Goal: Task Accomplishment & Management: Use online tool/utility

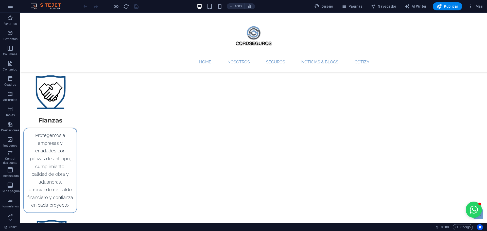
scroll to position [867, 0]
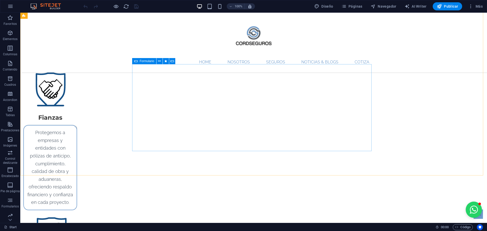
click at [136, 61] on icon at bounding box center [136, 61] width 4 height 6
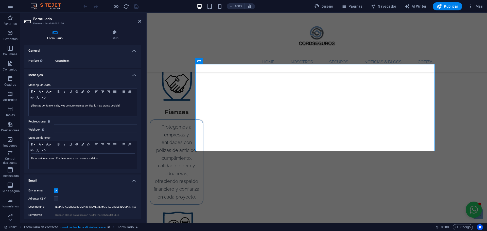
drag, startPoint x: 140, startPoint y: 57, endPoint x: 143, endPoint y: 69, distance: 12.6
click at [143, 69] on div "Formulario Estilo General Nombre Define un nombre para el formulario. General f…" at bounding box center [82, 124] width 125 height 197
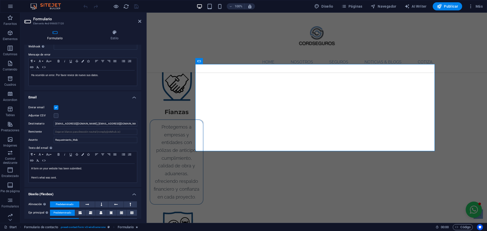
scroll to position [84, 0]
click at [122, 125] on input "[EMAIL_ADDRESS][DOMAIN_NAME], [EMAIL_ADDRESS][DOMAIN_NAME]" at bounding box center [96, 124] width 84 height 6
type input "[EMAIL_ADDRESS][DOMAIN_NAME], [EMAIL_ADDRESS][DOMAIN_NAME],"
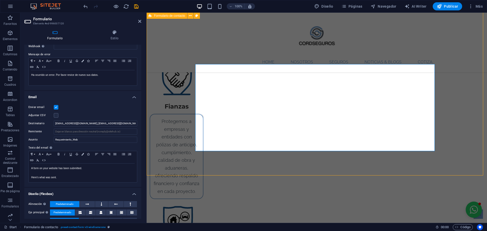
scroll to position [867, 0]
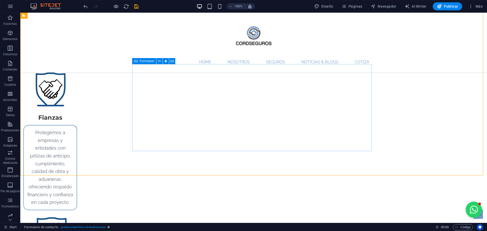
click at [135, 62] on icon at bounding box center [136, 61] width 4 height 6
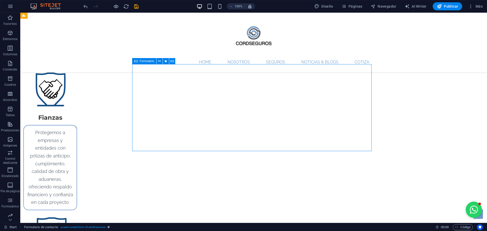
click at [135, 62] on icon at bounding box center [136, 61] width 4 height 6
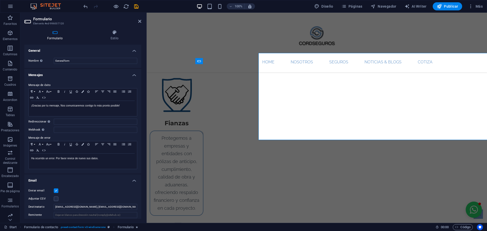
scroll to position [878, 0]
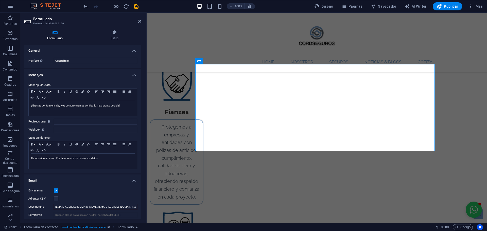
click at [131, 207] on input "[EMAIL_ADDRESS][DOMAIN_NAME], [EMAIL_ADDRESS][DOMAIN_NAME]," at bounding box center [96, 207] width 84 height 6
type input "[EMAIL_ADDRESS][DOMAIN_NAME], [EMAIL_ADDRESS][DOMAIN_NAME]"
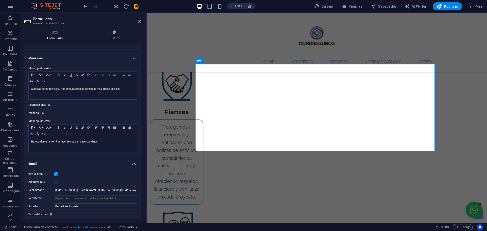
scroll to position [0, 0]
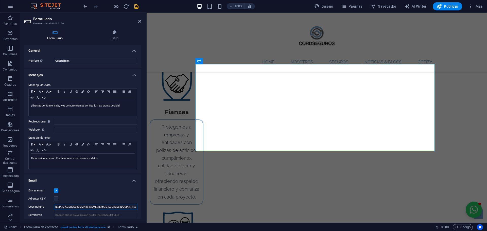
drag, startPoint x: 140, startPoint y: 140, endPoint x: 2, endPoint y: 74, distance: 153.7
type input "[EMAIL_ADDRESS][DOMAIN_NAME], [EMAIL_ADDRESS][DOMAIN_NAME]"
click at [137, 7] on icon "save" at bounding box center [137, 7] width 6 height 6
checkbox input "false"
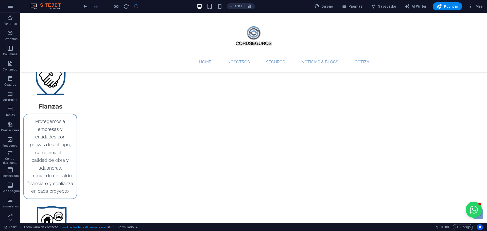
scroll to position [867, 0]
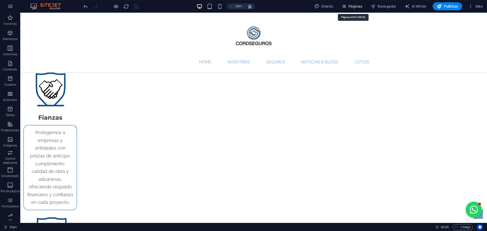
click at [347, 8] on icon "button" at bounding box center [344, 6] width 5 height 5
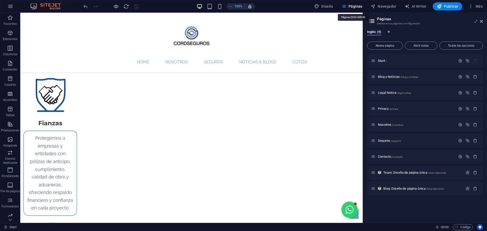
scroll to position [878, 0]
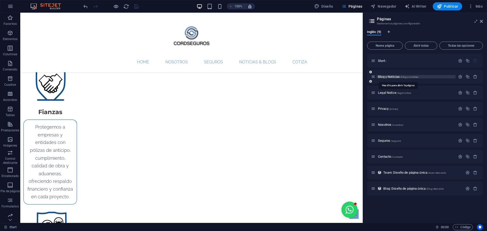
click at [388, 76] on span "Blog y Noticias /blog-y-noticias" at bounding box center [398, 77] width 40 height 4
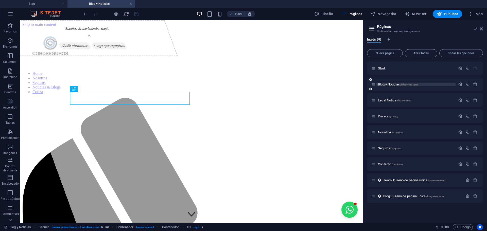
scroll to position [0, 0]
click at [483, 28] on icon at bounding box center [481, 29] width 3 height 4
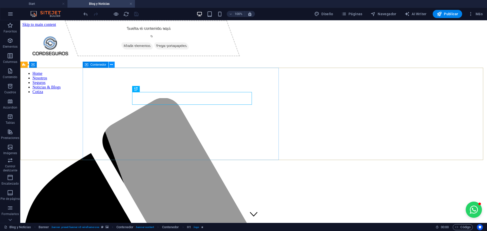
click at [110, 66] on icon at bounding box center [111, 64] width 3 height 5
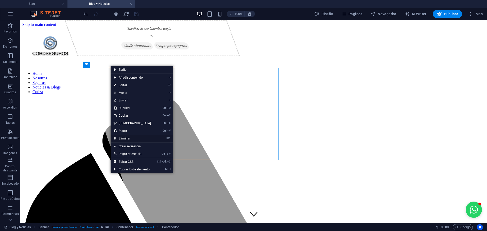
click at [128, 139] on link "⌦ Eliminar" at bounding box center [133, 139] width 44 height 8
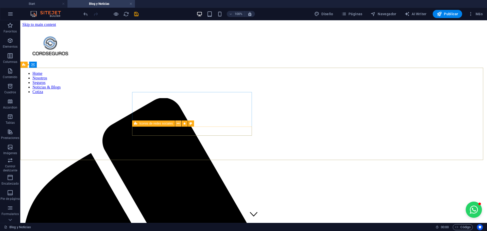
click at [178, 125] on icon at bounding box center [178, 123] width 3 height 5
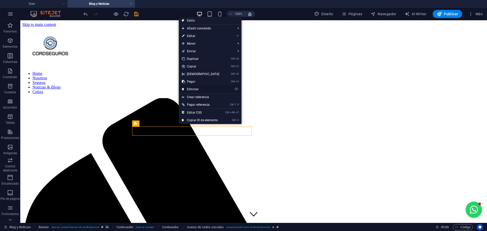
click at [192, 89] on link "⌦ Eliminar" at bounding box center [201, 90] width 44 height 8
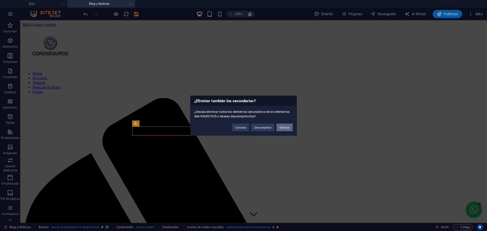
click at [284, 131] on button "Eliminar" at bounding box center [285, 128] width 16 height 8
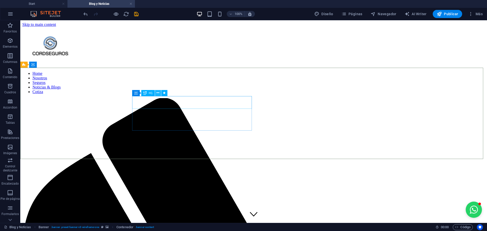
click at [158, 94] on icon at bounding box center [158, 92] width 3 height 5
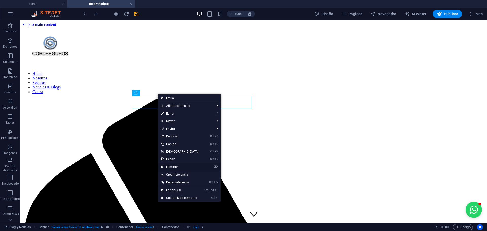
click at [174, 164] on link "⌦ Eliminar" at bounding box center [180, 167] width 44 height 8
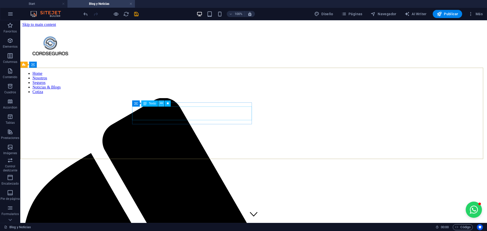
click at [161, 103] on icon at bounding box center [161, 103] width 3 height 5
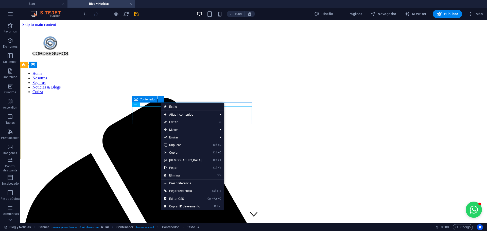
click at [136, 103] on icon at bounding box center [136, 104] width 4 height 6
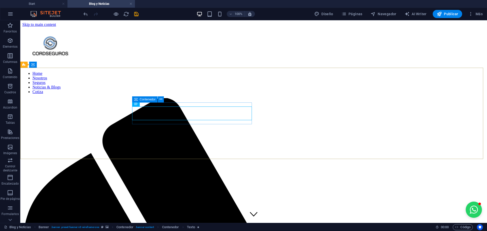
click at [136, 101] on icon at bounding box center [136, 99] width 4 height 6
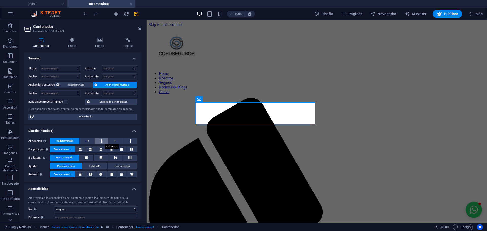
click at [102, 143] on icon at bounding box center [102, 141] width 2 height 6
click at [97, 147] on button at bounding box center [101, 150] width 10 height 6
click at [100, 156] on icon at bounding box center [101, 158] width 3 height 6
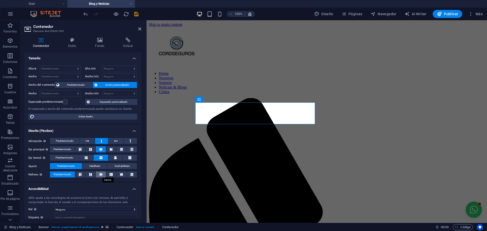
click at [101, 175] on icon at bounding box center [101, 174] width 6 height 3
click at [131, 140] on button at bounding box center [130, 141] width 13 height 6
click at [120, 140] on button at bounding box center [115, 141] width 15 height 6
click at [101, 141] on icon at bounding box center [102, 141] width 2 height 6
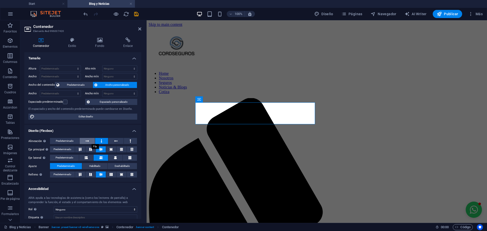
click at [89, 142] on icon at bounding box center [88, 141] width 4 height 6
click at [97, 141] on button at bounding box center [101, 141] width 13 height 6
click at [202, 100] on div "Contenedor" at bounding box center [209, 99] width 26 height 6
click at [72, 141] on span "Predeterminado" at bounding box center [65, 141] width 18 height 6
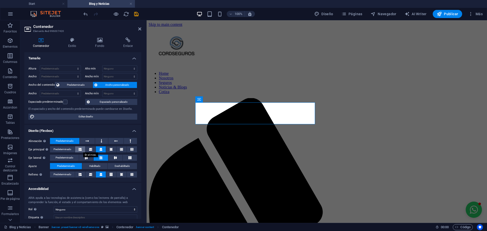
click at [79, 149] on icon at bounding box center [80, 150] width 3 height 6
click at [111, 173] on icon at bounding box center [111, 175] width 3 height 6
click at [119, 175] on button at bounding box center [122, 175] width 10 height 6
click at [83, 175] on button at bounding box center [80, 175] width 10 height 6
click at [141, 29] on aside "Contenedor Elemento #ed-996007420 Contenedor Estilo Fondo Enlace Tamaño Altura …" at bounding box center [83, 121] width 126 height 203
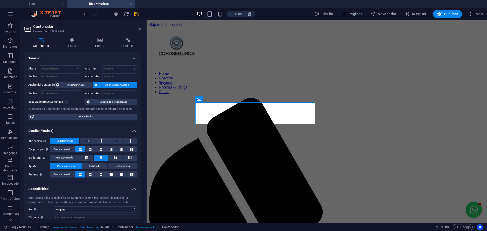
click at [140, 30] on icon at bounding box center [139, 29] width 3 height 4
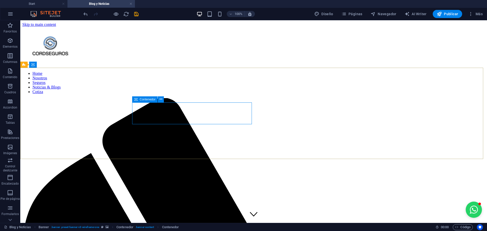
click at [136, 100] on icon at bounding box center [136, 99] width 4 height 6
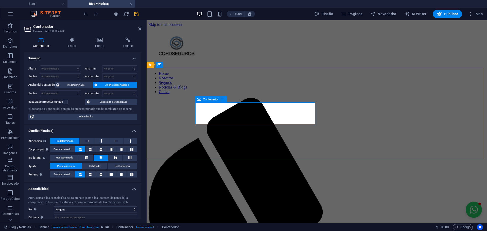
click at [200, 99] on icon at bounding box center [200, 99] width 4 height 6
click at [87, 140] on icon at bounding box center [88, 141] width 4 height 6
click at [90, 147] on icon at bounding box center [90, 150] width 3 height 6
click at [100, 148] on icon at bounding box center [101, 150] width 3 height 6
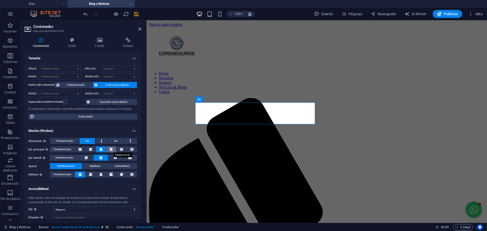
click at [112, 149] on button at bounding box center [111, 150] width 10 height 6
click at [120, 148] on icon at bounding box center [121, 150] width 3 height 6
click at [96, 143] on button at bounding box center [101, 141] width 13 height 6
click at [89, 148] on icon at bounding box center [91, 149] width 6 height 3
click at [99, 174] on icon at bounding box center [101, 174] width 6 height 3
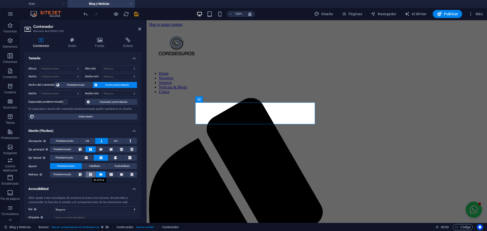
click at [92, 175] on icon at bounding box center [91, 174] width 6 height 3
click at [79, 177] on button at bounding box center [80, 175] width 10 height 6
click at [87, 177] on button at bounding box center [91, 175] width 10 height 6
click at [83, 151] on button at bounding box center [80, 150] width 10 height 6
click at [87, 139] on icon at bounding box center [88, 141] width 4 height 6
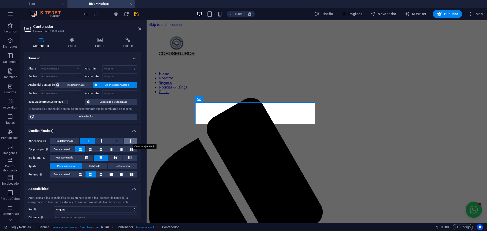
click at [126, 141] on button at bounding box center [130, 141] width 13 height 6
click at [98, 141] on button at bounding box center [101, 141] width 13 height 6
click at [86, 142] on icon at bounding box center [88, 141] width 4 height 6
click at [92, 150] on icon at bounding box center [90, 150] width 3 height 6
click at [101, 149] on icon at bounding box center [101, 150] width 3 height 6
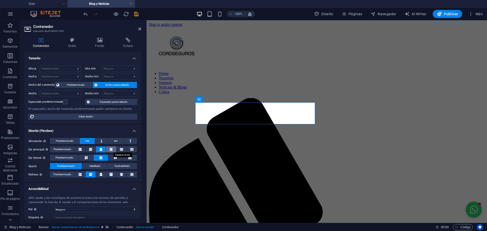
click at [111, 151] on icon at bounding box center [111, 150] width 3 height 6
click at [89, 158] on icon at bounding box center [86, 157] width 6 height 3
click at [100, 174] on icon at bounding box center [101, 175] width 3 height 6
click at [66, 175] on span "Predeterminado" at bounding box center [63, 175] width 18 height 6
click at [139, 27] on header "Contenedor Elemento #ed-996007420" at bounding box center [82, 26] width 117 height 13
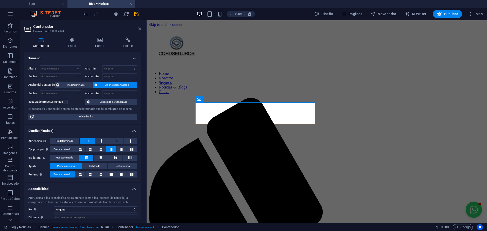
click at [139, 27] on icon at bounding box center [139, 29] width 3 height 4
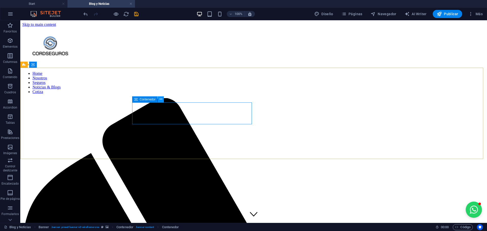
click at [161, 100] on icon at bounding box center [161, 99] width 3 height 5
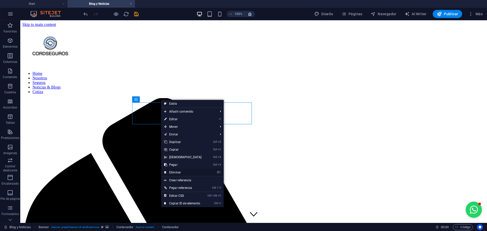
click at [177, 172] on link "⌦ Eliminar" at bounding box center [183, 173] width 44 height 8
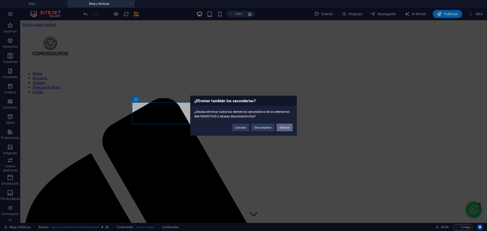
click at [286, 129] on button "Eliminar" at bounding box center [285, 128] width 16 height 8
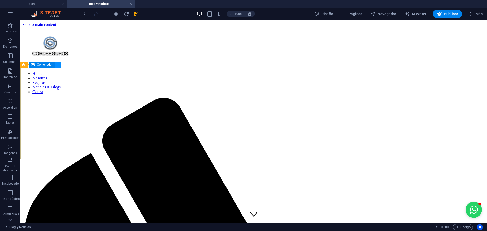
click at [58, 66] on icon at bounding box center [58, 64] width 3 height 5
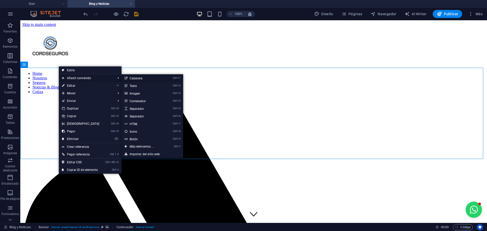
click at [131, 78] on link "Ctrl 1 Cabecera" at bounding box center [143, 78] width 43 height 8
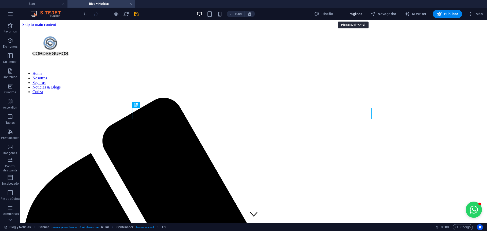
click at [348, 11] on button "Páginas" at bounding box center [352, 14] width 25 height 8
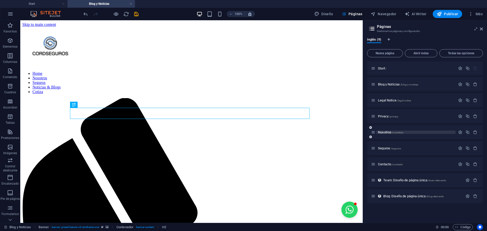
click at [384, 133] on span "Nosotros /nosotros" at bounding box center [390, 133] width 25 height 4
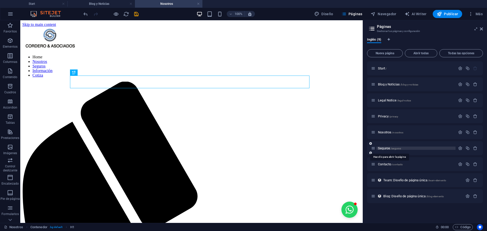
click at [385, 149] on span "Seguros /seguros" at bounding box center [389, 149] width 23 height 4
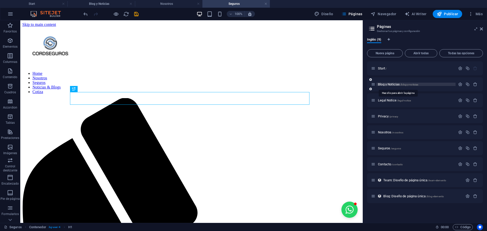
click at [388, 85] on span "Blog y Noticias /blog-y-noticias" at bounding box center [398, 85] width 40 height 4
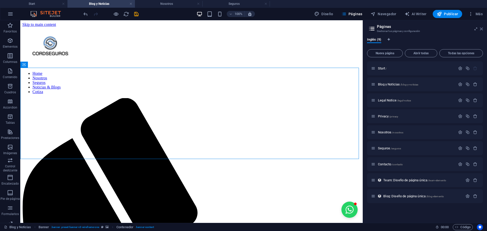
click at [483, 29] on icon at bounding box center [481, 29] width 3 height 4
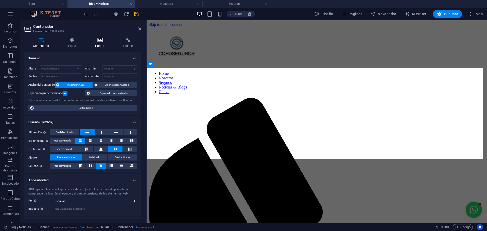
click at [103, 45] on h4 "Fondo" at bounding box center [101, 43] width 28 height 11
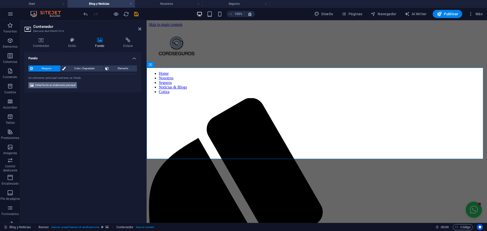
click at [59, 85] on span "Editar fondo en el elemento principal" at bounding box center [55, 85] width 40 height 6
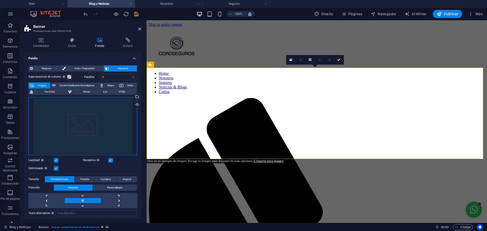
click at [93, 121] on div "Arrastra archivos aquí, haz clic para escoger archivos o selecciona archivos de…" at bounding box center [82, 126] width 109 height 58
click at [93, 121] on body "[DOMAIN_NAME] Start Blog y Noticias Nosotros Seguros Favoritos Elementos Column…" at bounding box center [243, 115] width 487 height 231
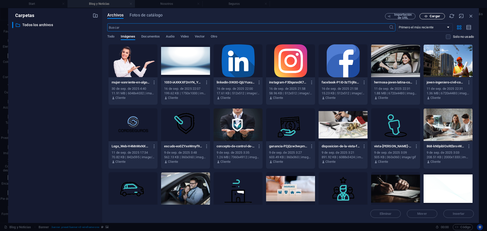
click at [434, 15] on span "Cargar" at bounding box center [435, 16] width 10 height 3
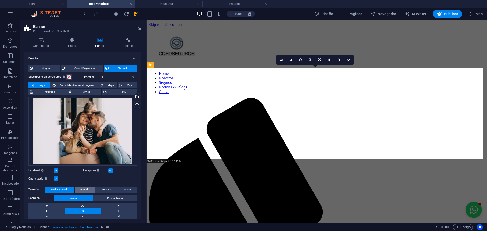
click at [85, 190] on span "Portada" at bounding box center [84, 190] width 9 height 6
click at [62, 188] on span "Predeterminado" at bounding box center [60, 190] width 18 height 6
click at [102, 188] on span "Contiene" at bounding box center [106, 190] width 10 height 6
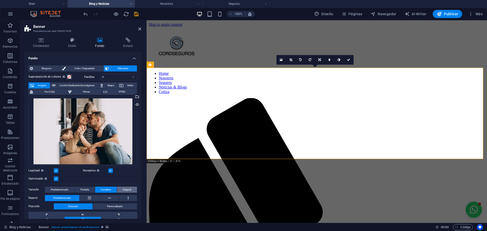
click at [128, 189] on span "Original" at bounding box center [127, 190] width 8 height 6
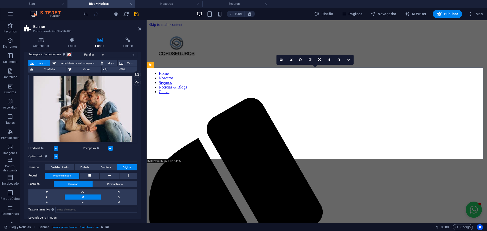
scroll to position [33, 0]
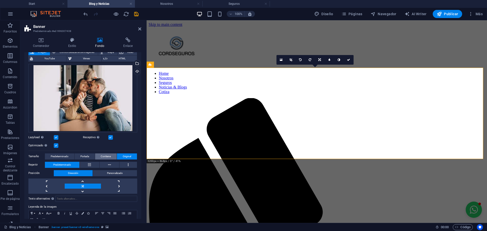
click at [102, 154] on span "Contiene" at bounding box center [106, 157] width 10 height 6
click at [83, 156] on span "Portada" at bounding box center [84, 157] width 9 height 6
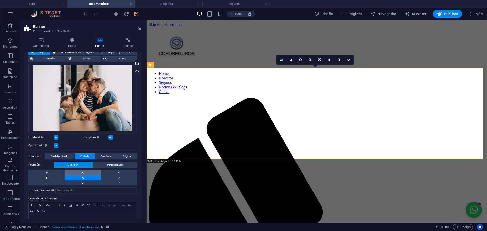
click at [83, 172] on link at bounding box center [83, 172] width 36 height 5
click at [83, 181] on link at bounding box center [83, 183] width 36 height 5
click at [82, 180] on link at bounding box center [83, 177] width 36 height 5
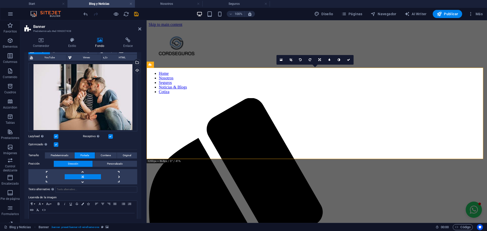
scroll to position [26, 0]
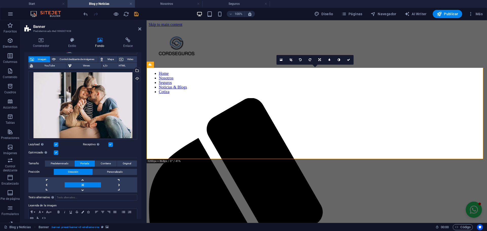
drag, startPoint x: 140, startPoint y: 130, endPoint x: 142, endPoint y: 113, distance: 17.2
click at [142, 113] on div "Contenedor Estilo Fondo Enlace Tamaño Altura Predeterminado px rem % vh vw Alto…" at bounding box center [82, 129] width 125 height 190
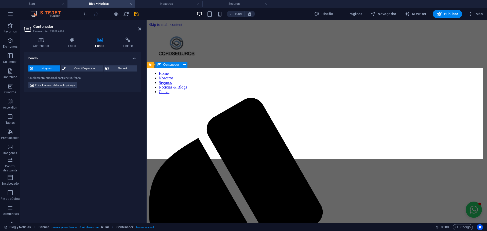
click at [68, 84] on span "Editar fondo en el elemento principal" at bounding box center [55, 85] width 40 height 6
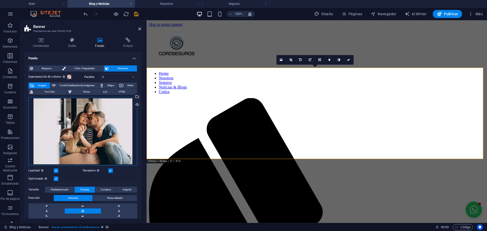
click at [89, 129] on div "Arrastra archivos aquí, haz clic para escoger archivos o selecciona archivos de…" at bounding box center [82, 131] width 109 height 69
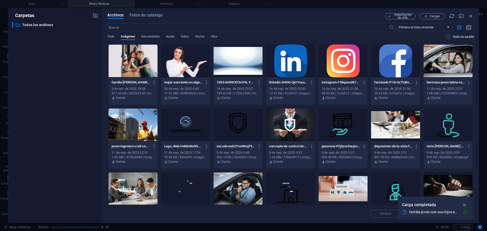
click at [134, 77] on div at bounding box center [133, 60] width 49 height 33
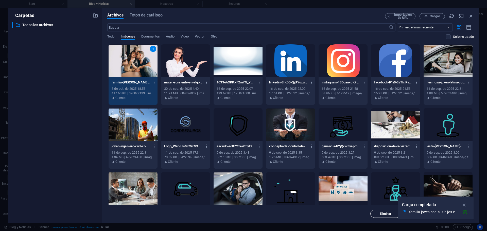
click at [387, 216] on span "Eliminar" at bounding box center [386, 214] width 12 height 3
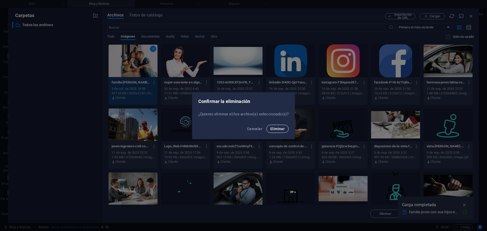
click at [275, 131] on span "Eliminar" at bounding box center [278, 129] width 14 height 4
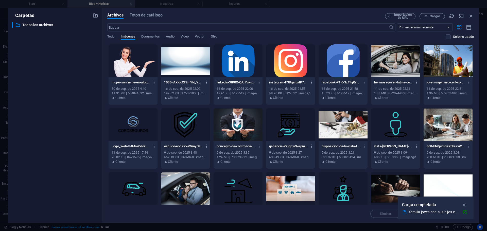
click at [135, 61] on div at bounding box center [133, 60] width 49 height 33
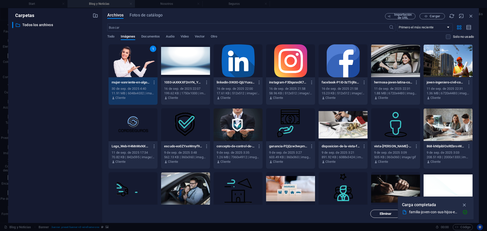
click at [386, 213] on span "Eliminar" at bounding box center [386, 214] width 12 height 3
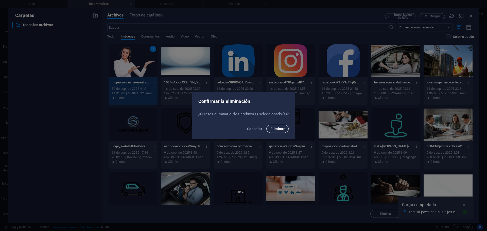
click at [276, 132] on button "Eliminar" at bounding box center [278, 129] width 22 height 8
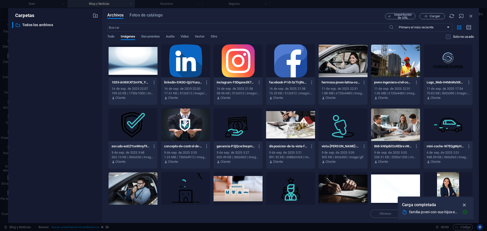
click at [465, 204] on icon "button" at bounding box center [465, 205] width 6 height 6
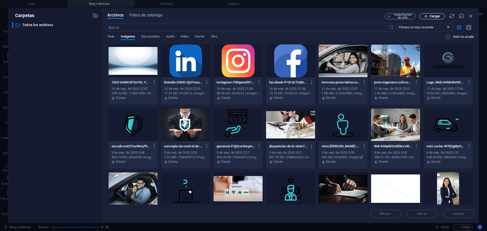
click at [429, 17] on span "Cargar" at bounding box center [432, 16] width 21 height 3
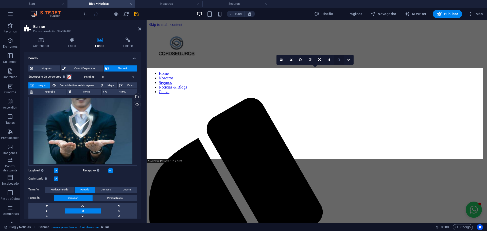
click at [340, 60] on icon at bounding box center [339, 59] width 3 height 3
click at [330, 61] on icon at bounding box center [330, 59] width 2 height 3
type input "4"
type input "3"
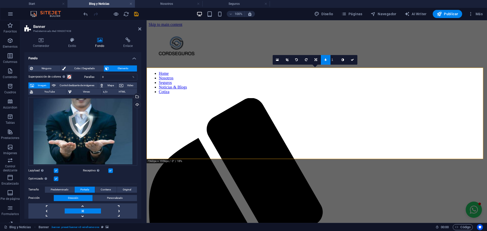
click at [336, 62] on input "1" at bounding box center [335, 59] width 8 height 9
type input "2"
type input "3"
type input "4"
type input "5"
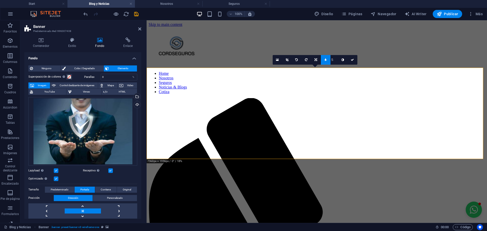
type input "6"
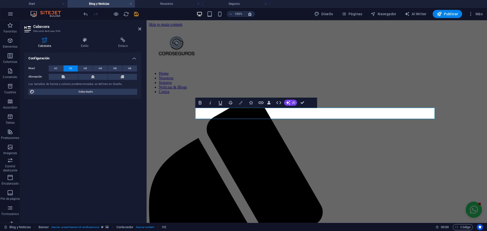
click at [239, 103] on icon "button" at bounding box center [241, 103] width 4 height 4
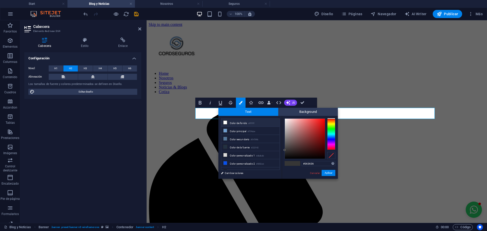
click at [233, 124] on li "Color de fondo #ffffff" at bounding box center [250, 123] width 58 height 8
type input "#ffffff"
click at [326, 173] on button "Aplicar" at bounding box center [329, 173] width 14 height 6
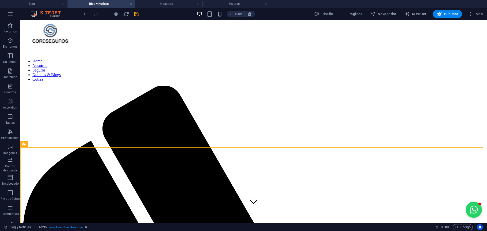
scroll to position [12, 0]
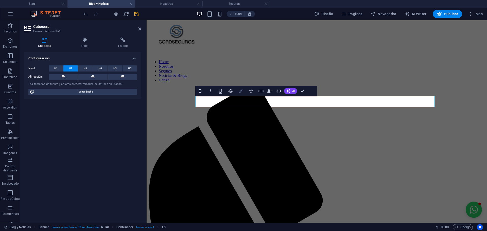
click at [239, 92] on icon "button" at bounding box center [241, 91] width 4 height 4
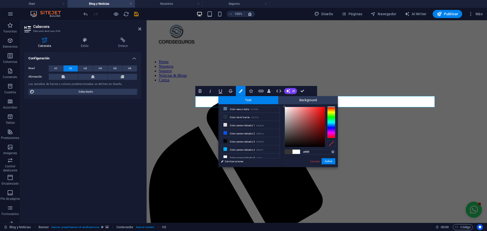
scroll to position [20, 0]
click at [247, 147] on li "Color personalizado 4 #00adff" at bounding box center [250, 148] width 58 height 8
type input "#00adff"
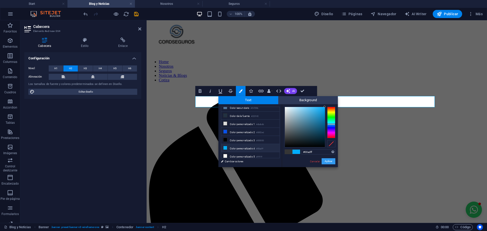
click at [327, 159] on button "Aplicar" at bounding box center [329, 161] width 14 height 6
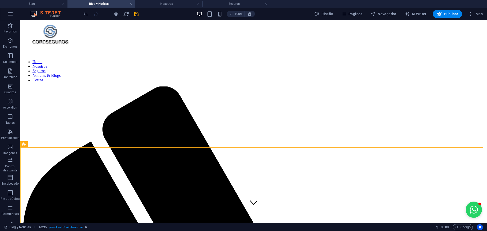
scroll to position [38, 0]
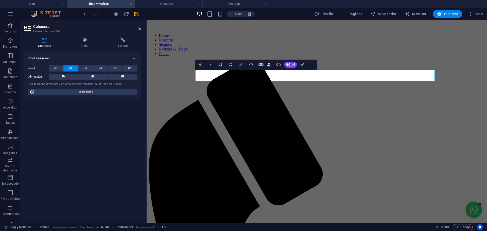
click at [240, 65] on icon "button" at bounding box center [241, 65] width 4 height 4
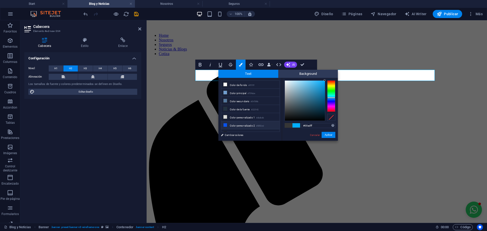
click at [243, 124] on li "Color personalizado 2 #0852ed" at bounding box center [250, 125] width 58 height 8
type input "#0852ed"
click at [332, 134] on button "Aplicar" at bounding box center [329, 135] width 14 height 6
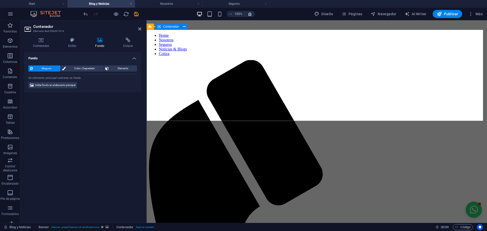
click at [72, 44] on h4 "Estilo" at bounding box center [73, 43] width 27 height 11
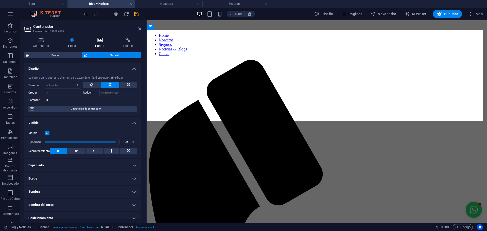
click at [101, 42] on icon at bounding box center [100, 40] width 26 height 5
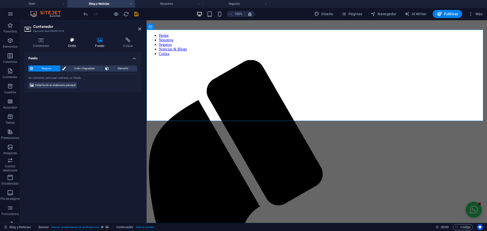
click at [69, 44] on h4 "Estilo" at bounding box center [73, 43] width 27 height 11
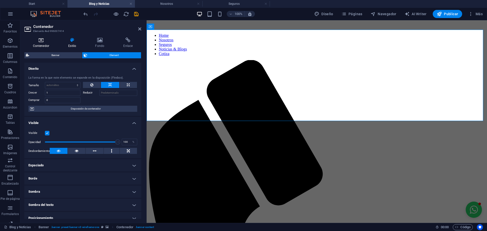
click at [42, 42] on icon at bounding box center [41, 40] width 34 height 5
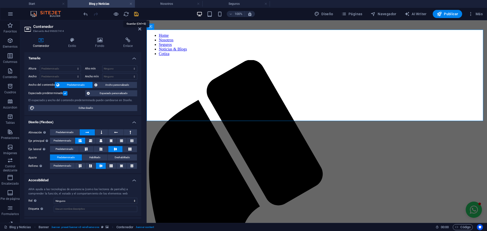
click at [137, 13] on icon "save" at bounding box center [137, 14] width 6 height 6
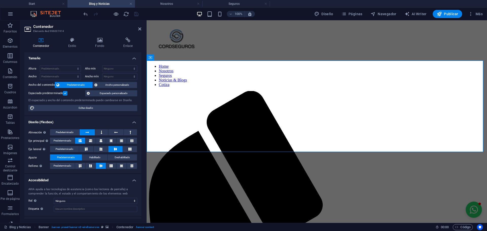
scroll to position [0, 0]
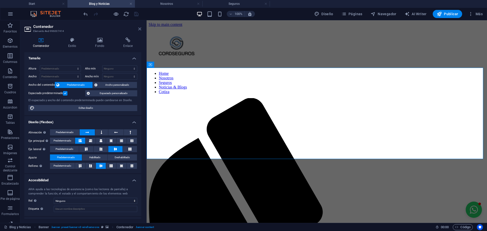
click at [139, 28] on icon at bounding box center [139, 29] width 3 height 4
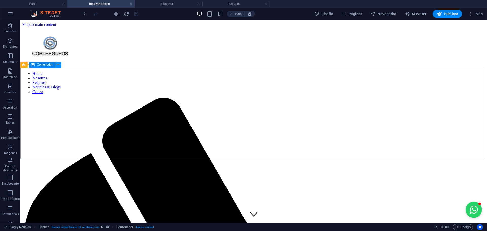
click at [60, 66] on button at bounding box center [58, 65] width 6 height 6
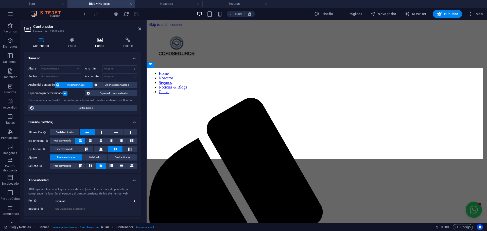
click at [101, 43] on h4 "Fondo" at bounding box center [101, 43] width 28 height 11
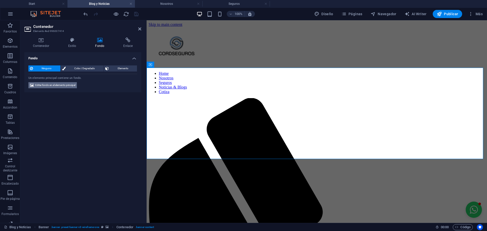
click at [64, 85] on span "Editar fondo en el elemento principal" at bounding box center [55, 85] width 40 height 6
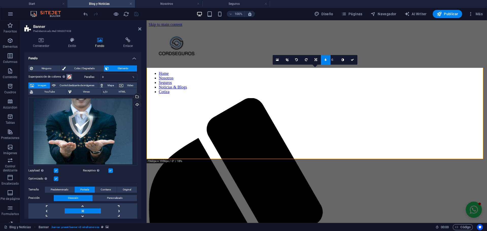
click at [69, 78] on span at bounding box center [69, 77] width 4 height 4
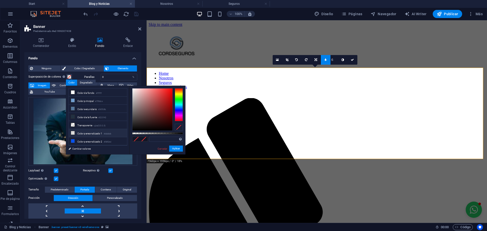
click at [78, 132] on li "Color personalizado 1 #dbdbdb" at bounding box center [98, 133] width 58 height 8
click at [87, 102] on li "Color principal #709dce" at bounding box center [98, 101] width 58 height 8
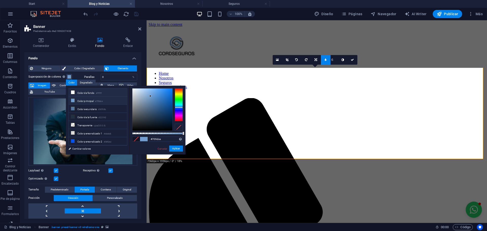
click at [84, 93] on li "Color de fondo #ffffff" at bounding box center [98, 93] width 58 height 8
type input "#ffffff"
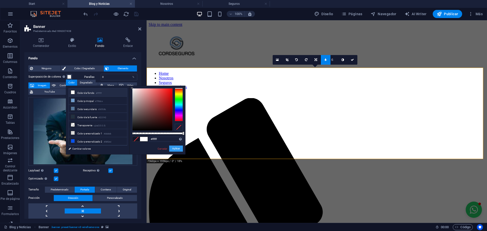
click at [177, 151] on button "Aplicar" at bounding box center [176, 149] width 14 height 6
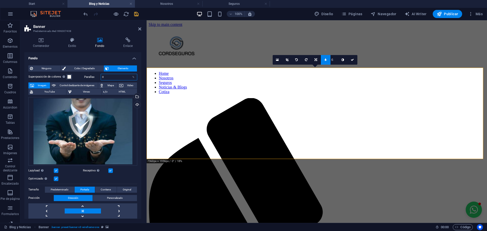
click at [112, 78] on input "0" at bounding box center [119, 77] width 36 height 6
click at [112, 78] on input "99" at bounding box center [119, 77] width 36 height 6
click at [111, 73] on div "Superposición de colores Sitúa una superposición sobre el fondo para colorearla…" at bounding box center [82, 168] width 109 height 192
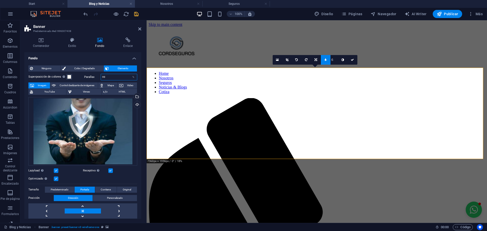
click at [112, 76] on input "99" at bounding box center [119, 77] width 36 height 6
type input "0"
click at [71, 78] on button "Superposición de colores Sitúa una superposición sobre el fondo para colorearla" at bounding box center [70, 77] width 6 height 6
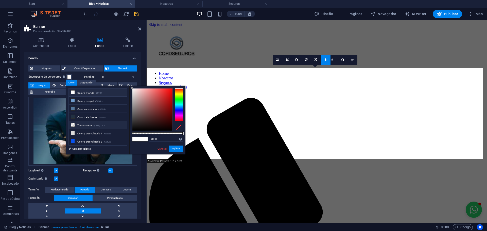
click at [100, 125] on small "rgba(0,0,0,.0)" at bounding box center [100, 126] width 12 height 4
drag, startPoint x: 132, startPoint y: 133, endPoint x: 151, endPoint y: 132, distance: 19.1
click at [151, 132] on div at bounding box center [152, 134] width 2 height 4
click at [86, 119] on li "Color de la fuente #223142" at bounding box center [98, 117] width 58 height 8
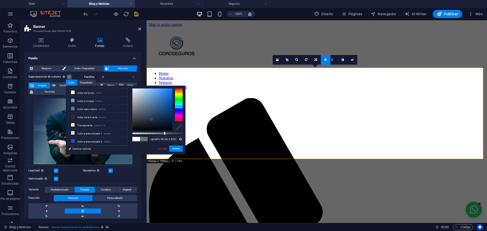
drag, startPoint x: 151, startPoint y: 133, endPoint x: 164, endPoint y: 134, distance: 13.0
click at [164, 134] on div at bounding box center [165, 134] width 2 height 4
click at [91, 117] on li "Color de la fuente #223142" at bounding box center [98, 117] width 58 height 8
click at [86, 130] on li "Color personalizado 1 #dbdbdb" at bounding box center [98, 133] width 58 height 8
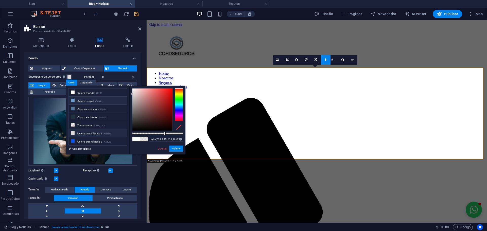
click at [88, 101] on li "Color principal #709dce" at bounding box center [98, 101] width 58 height 8
type input "rgba(112, 157, 206, 0.632)"
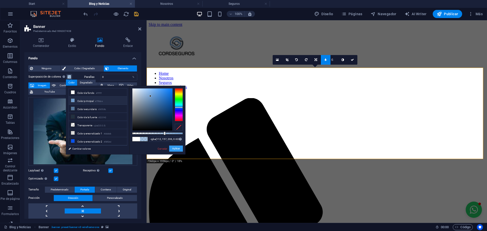
click at [177, 148] on button "Aplicar" at bounding box center [176, 149] width 14 height 6
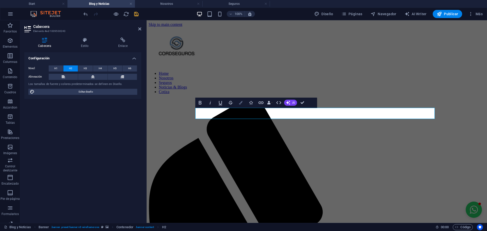
click at [241, 104] on icon "button" at bounding box center [241, 103] width 4 height 4
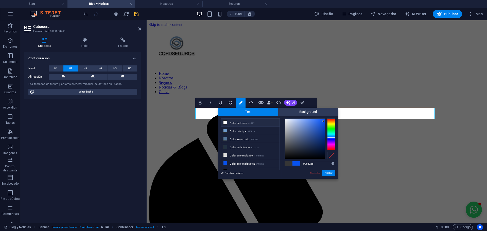
click at [229, 121] on li "Color de fondo #ffffff" at bounding box center [250, 123] width 58 height 8
type input "#ffffff"
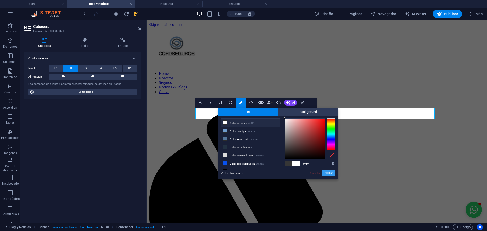
click at [329, 175] on button "Aplicar" at bounding box center [329, 173] width 14 height 6
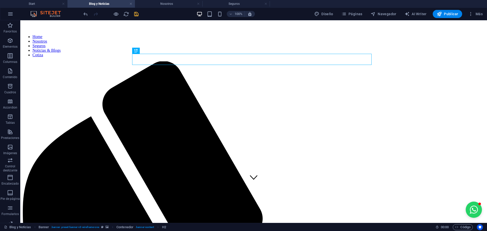
scroll to position [36, 0]
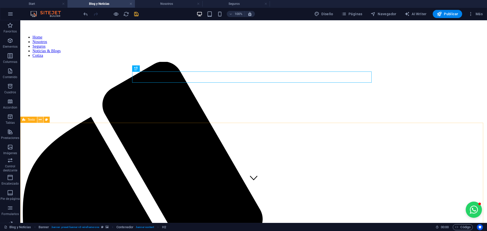
click at [41, 120] on icon at bounding box center [40, 119] width 3 height 5
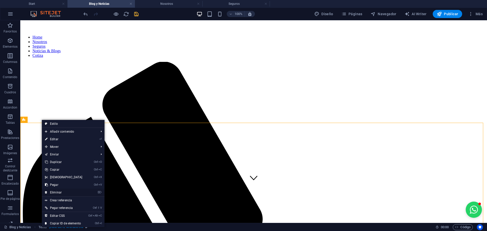
click at [59, 193] on link "⌦ Eliminar" at bounding box center [64, 193] width 44 height 8
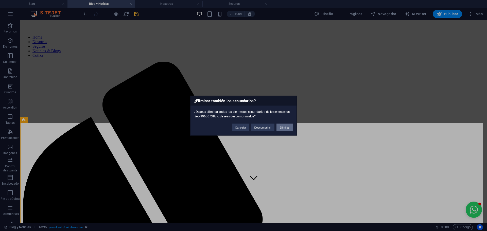
click at [284, 128] on button "Eliminar" at bounding box center [285, 128] width 16 height 8
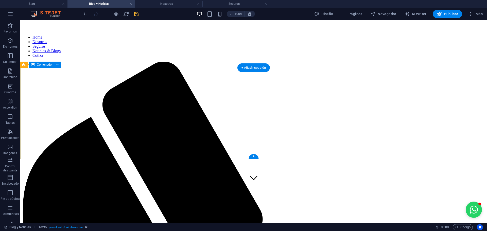
scroll to position [0, 0]
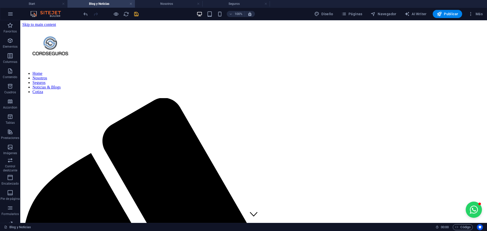
click at [252, 156] on div "+" at bounding box center [254, 156] width 10 height 5
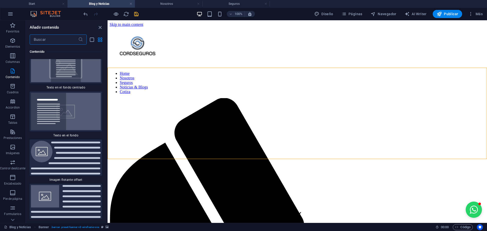
scroll to position [4696, 0]
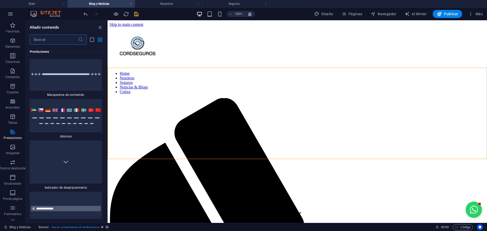
click at [53, 41] on input "text" at bounding box center [54, 40] width 48 height 10
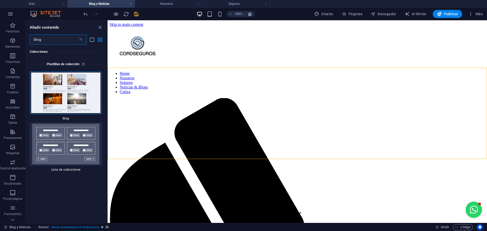
scroll to position [0, 0]
type input "blog"
click at [77, 106] on img at bounding box center [66, 93] width 70 height 41
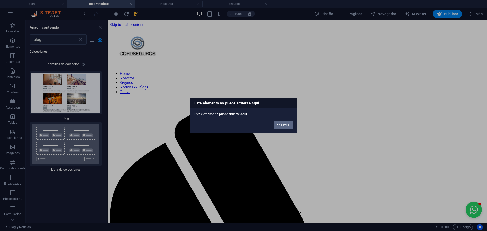
click at [283, 126] on button "ACEPTAR" at bounding box center [283, 125] width 19 height 8
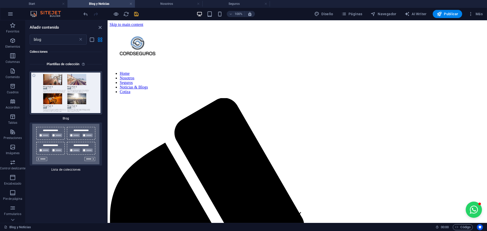
click at [48, 87] on img at bounding box center [66, 93] width 70 height 41
click at [298, 157] on div "+" at bounding box center [297, 156] width 10 height 5
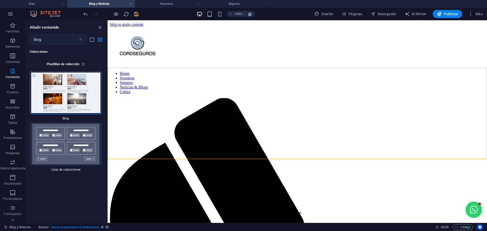
click at [79, 96] on img at bounding box center [66, 93] width 70 height 41
click at [99, 31] on div "Añadir contenido blog ​ Colecciones Plantillas de colección 1 Star Blog 1 Star …" at bounding box center [67, 121] width 82 height 203
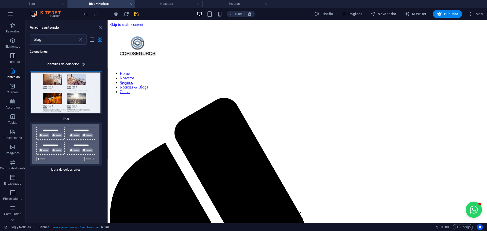
click at [98, 26] on icon "close panel" at bounding box center [100, 28] width 6 height 6
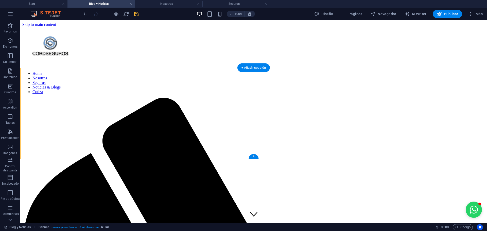
click at [255, 157] on div "+" at bounding box center [254, 156] width 10 height 5
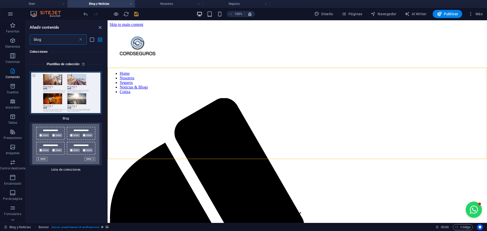
click at [63, 90] on img at bounding box center [66, 93] width 70 height 41
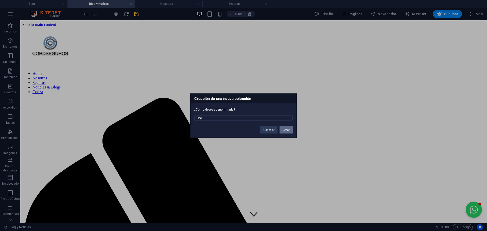
click at [288, 129] on button "Crear" at bounding box center [286, 130] width 13 height 8
click at [288, 129] on div "Favoritos Elementos Columnas Contenido [PERSON_NAME] Accordion Tablas Prestacio…" at bounding box center [243, 121] width 487 height 203
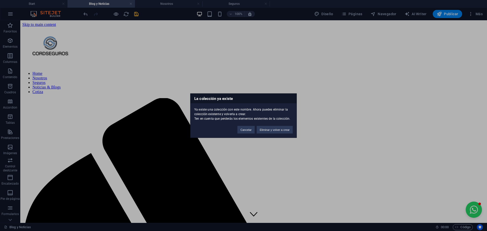
click at [288, 129] on button "Eliminar y volver a crear" at bounding box center [275, 130] width 36 height 8
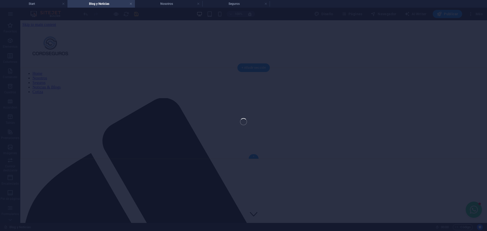
click at [253, 156] on div "+" at bounding box center [254, 156] width 10 height 5
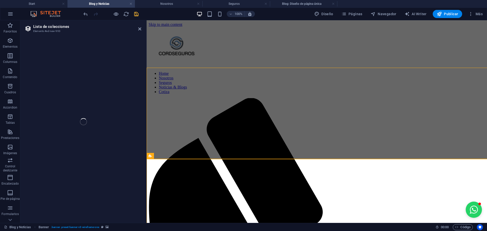
select select
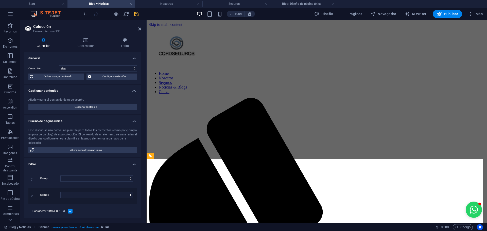
select select "columns.status"
select select "columns.publishing_date"
select select "past"
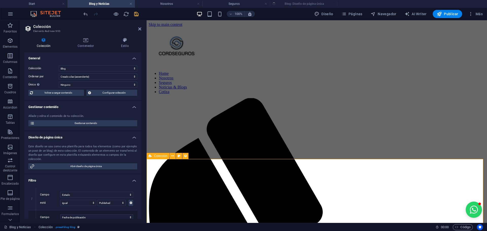
select select "columns.publishing_date_DESC"
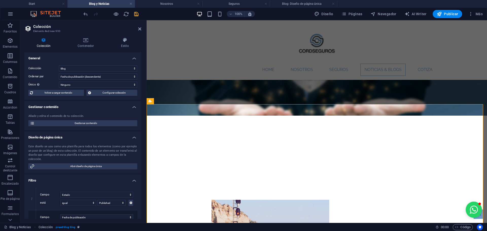
scroll to position [87, 0]
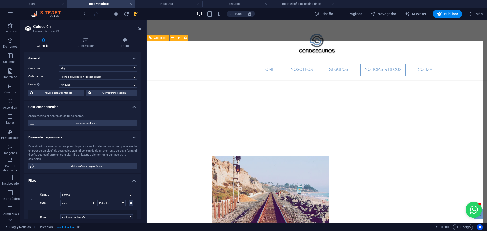
click at [138, 28] on icon at bounding box center [139, 29] width 3 height 4
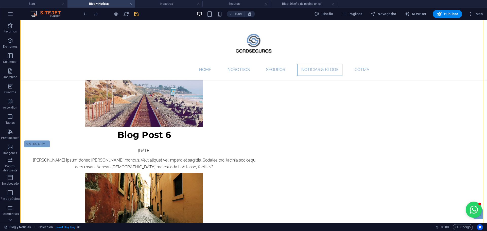
scroll to position [151, 0]
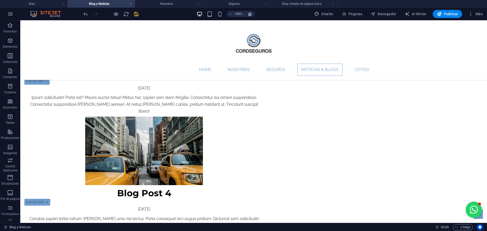
scroll to position [357, 0]
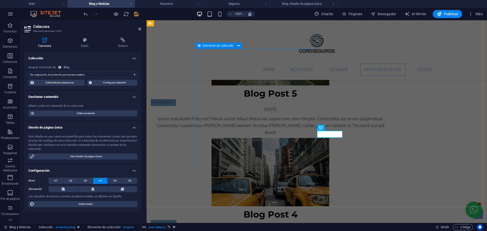
select select "category"
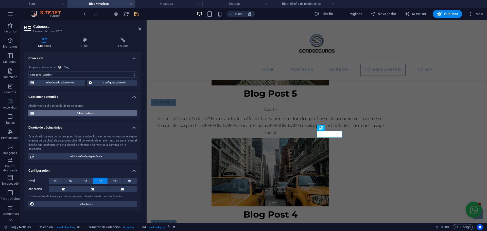
click at [74, 111] on span "Editar contenido" at bounding box center [86, 113] width 100 height 6
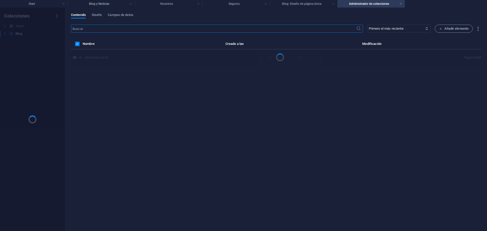
scroll to position [0, 0]
select select "Category 2"
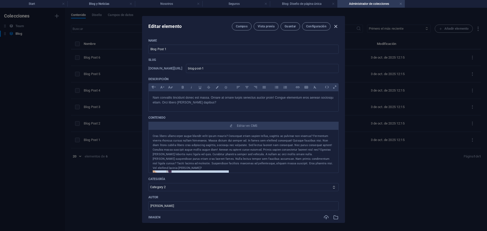
click at [336, 28] on icon "button" at bounding box center [336, 27] width 6 height 6
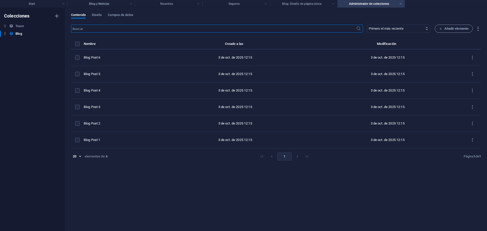
type input "[DATE]"
type input "blog-post-1"
